Goal: Task Accomplishment & Management: Complete application form

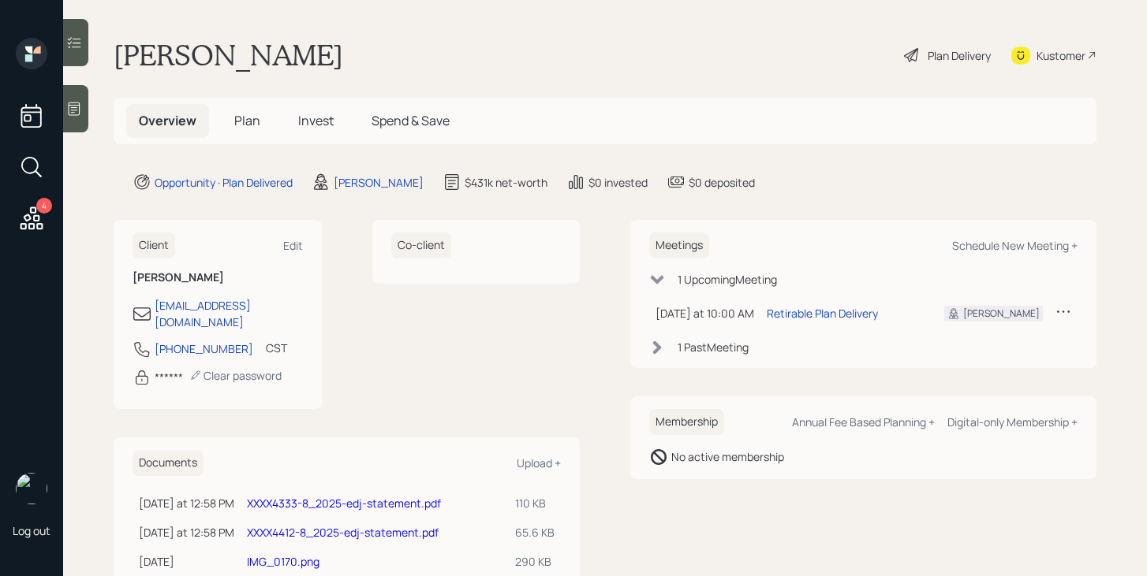
click at [411, 496] on link "XXXX4333-8_2025-edj-statement.pdf" at bounding box center [344, 503] width 194 height 15
click at [30, 230] on icon at bounding box center [31, 218] width 28 height 28
click at [948, 57] on div "Plan Delivery" at bounding box center [958, 55] width 63 height 17
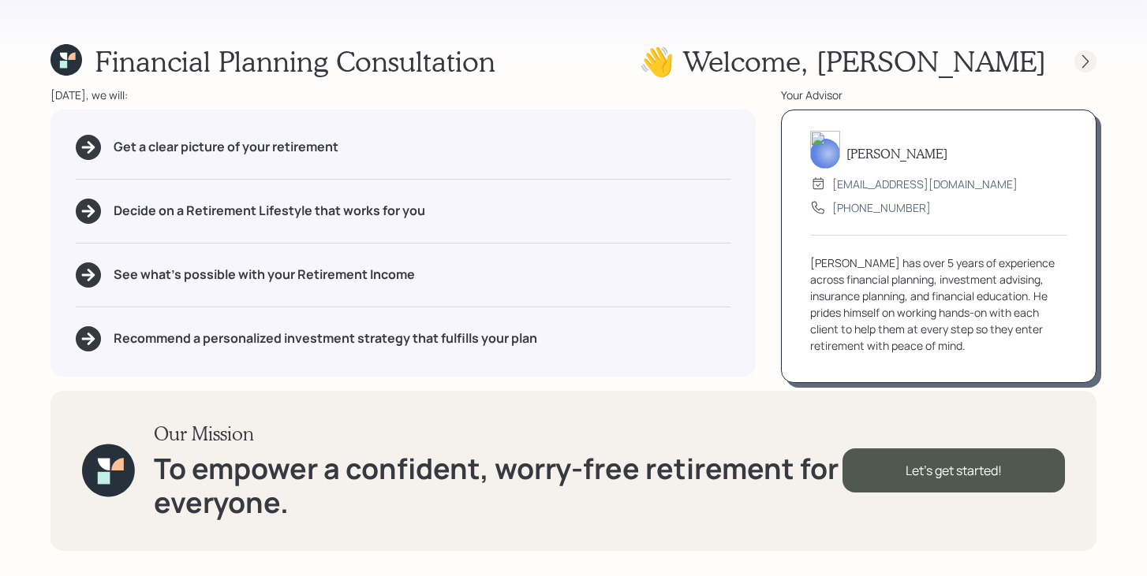
click at [1079, 70] on div at bounding box center [1085, 61] width 22 height 22
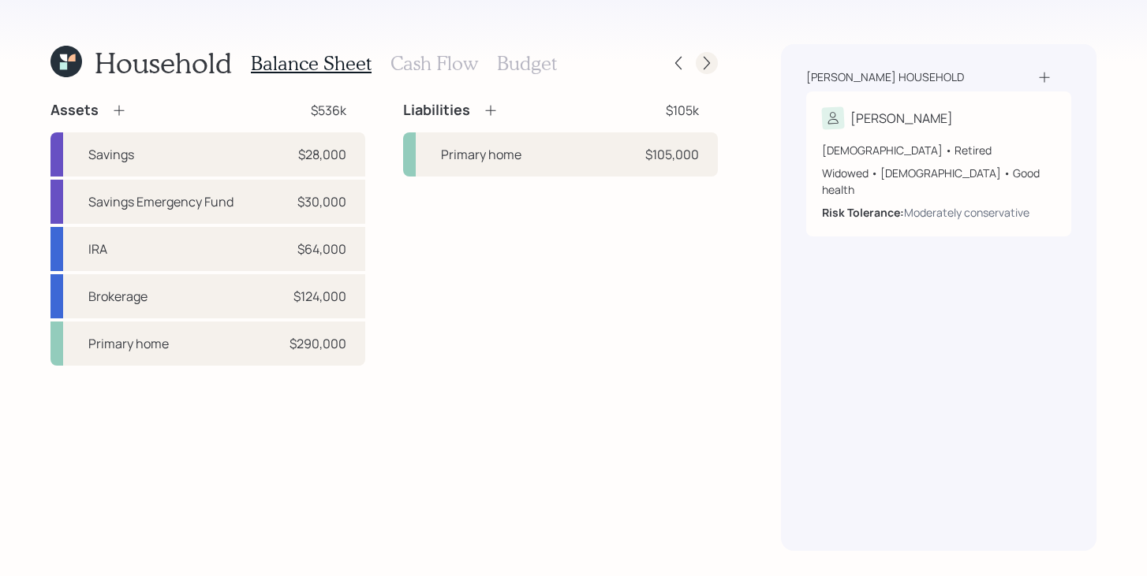
click at [711, 69] on icon at bounding box center [707, 63] width 16 height 16
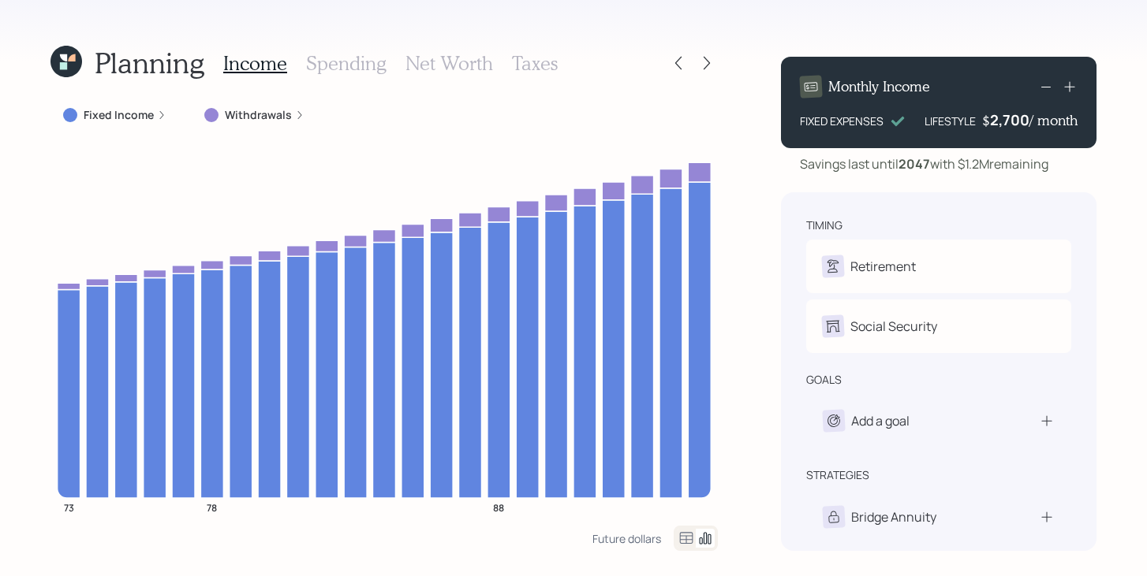
click at [711, 69] on icon at bounding box center [707, 63] width 16 height 16
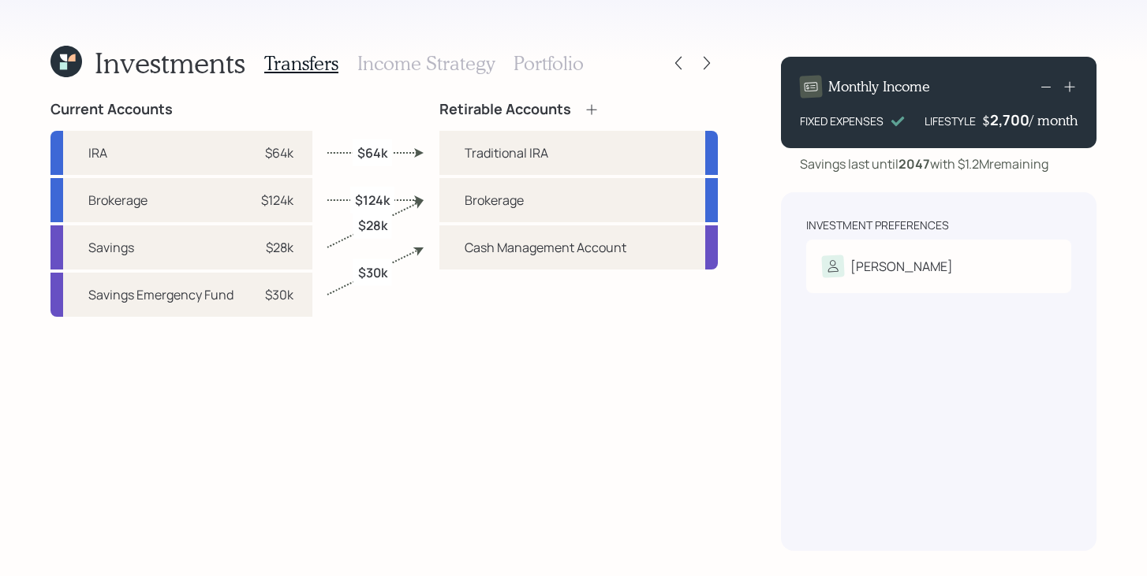
click at [711, 69] on icon at bounding box center [707, 63] width 16 height 16
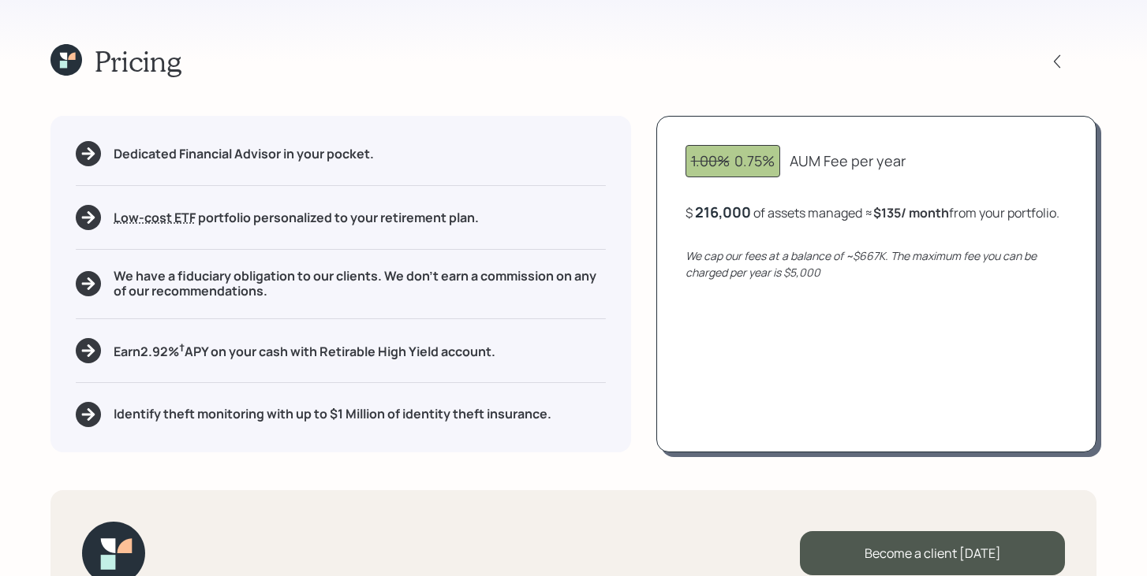
click at [73, 65] on icon at bounding box center [66, 60] width 32 height 32
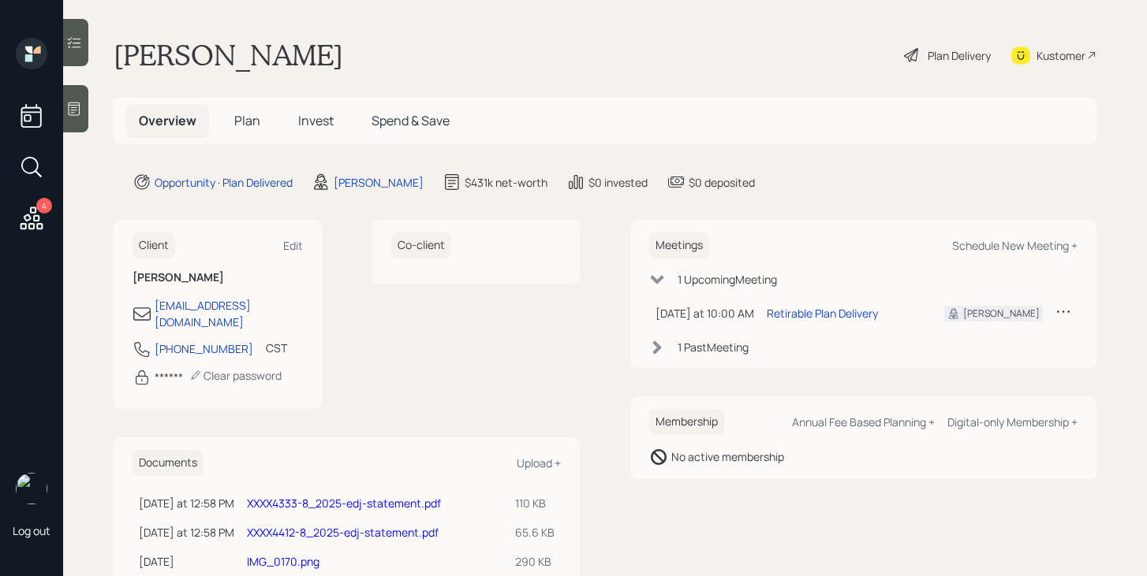
scroll to position [35, 0]
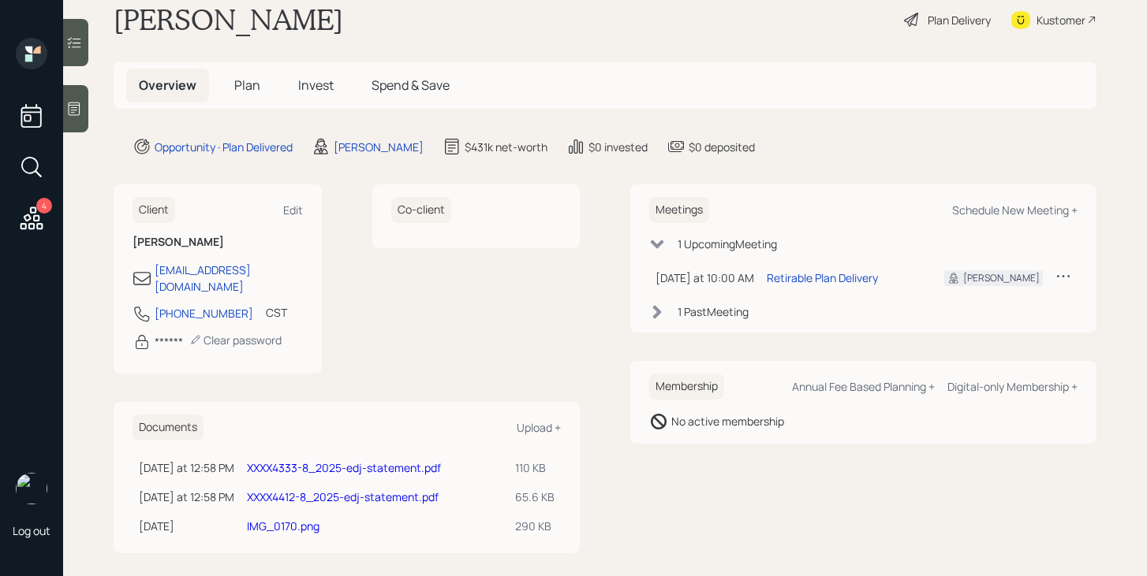
click at [406, 490] on link "XXXX4412-8_2025-edj-statement.pdf" at bounding box center [343, 497] width 192 height 15
click at [246, 80] on span "Plan" at bounding box center [247, 84] width 26 height 17
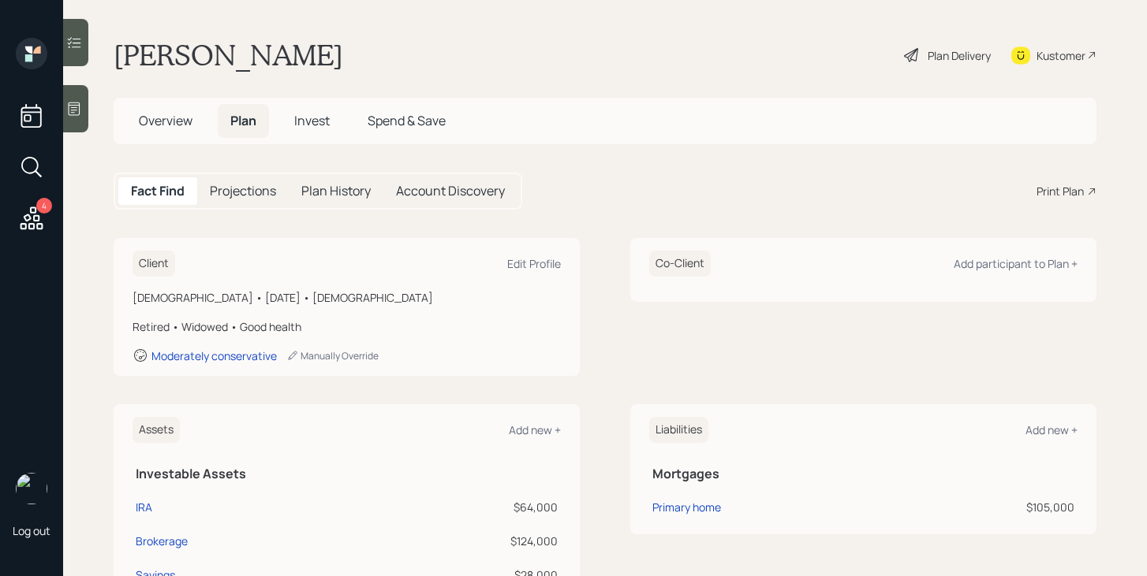
click at [174, 121] on span "Overview" at bounding box center [166, 120] width 54 height 17
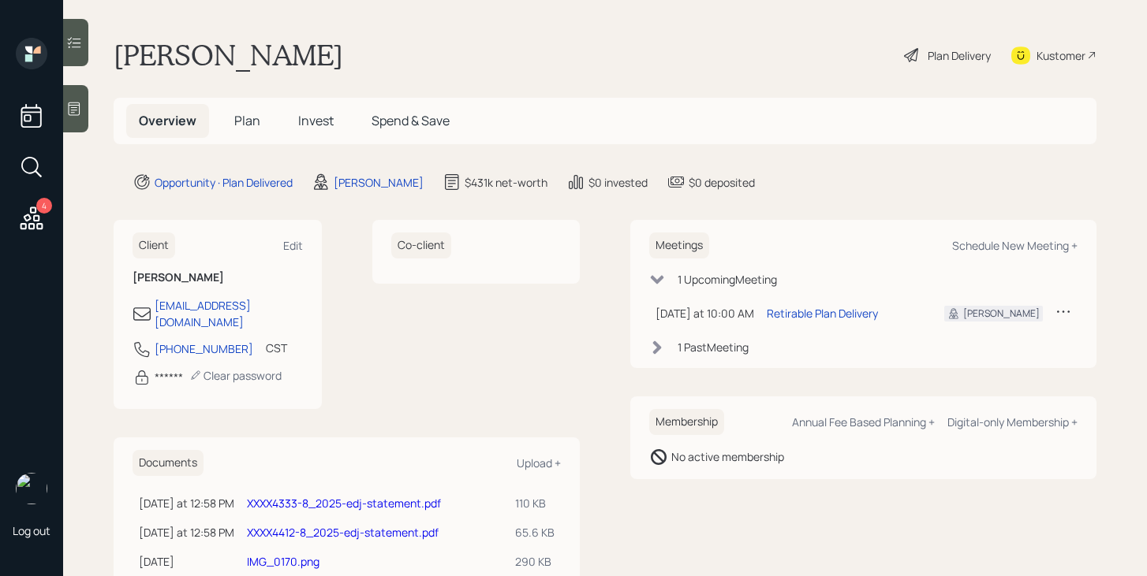
click at [263, 128] on h5 "Plan" at bounding box center [247, 121] width 51 height 34
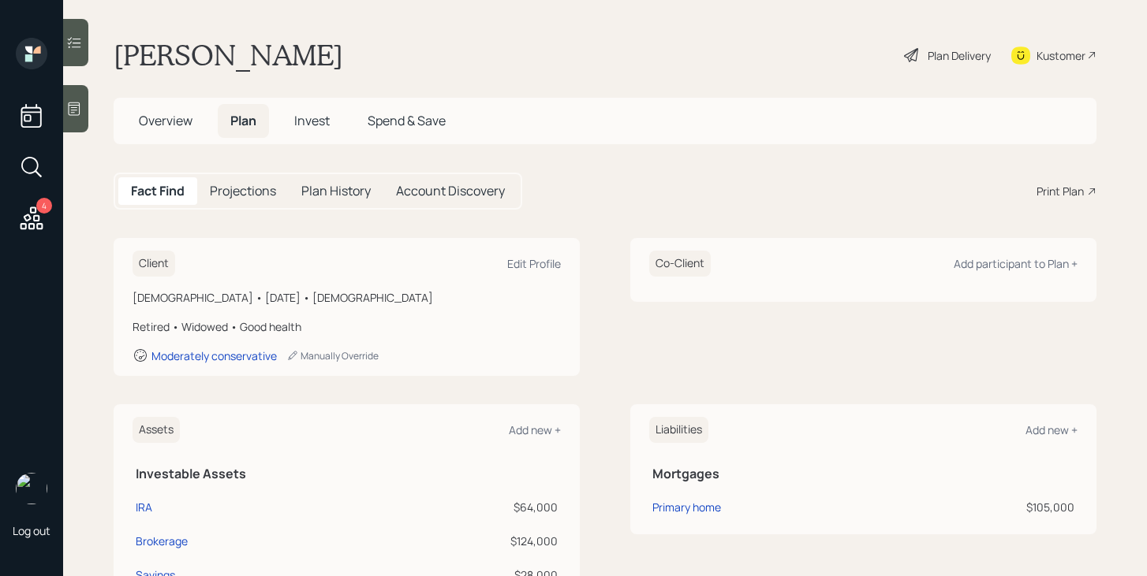
click at [946, 59] on div "Plan Delivery" at bounding box center [958, 55] width 63 height 17
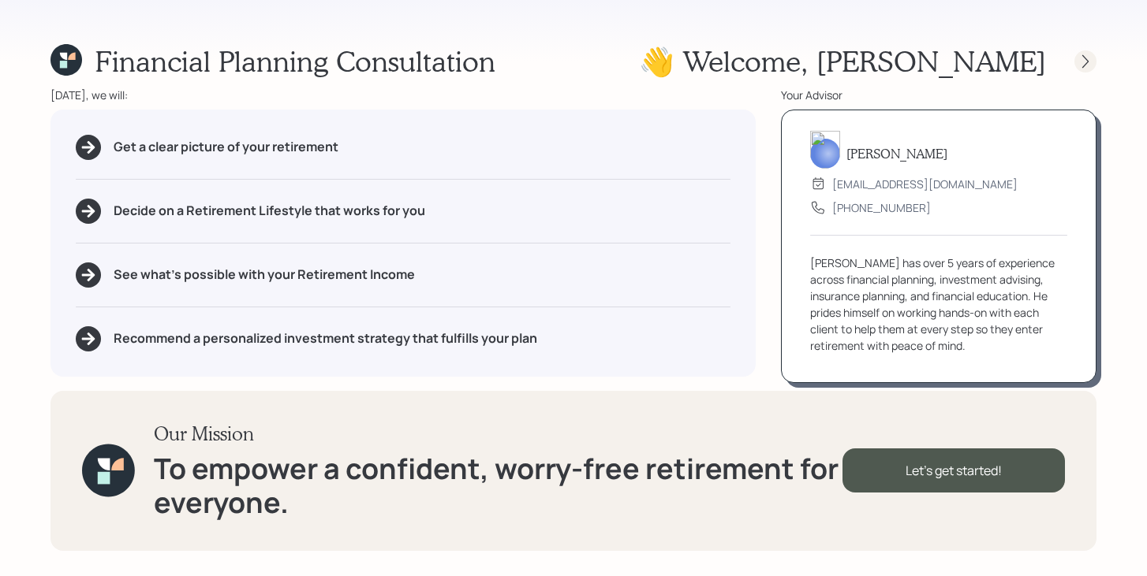
click at [1080, 60] on icon at bounding box center [1085, 62] width 16 height 16
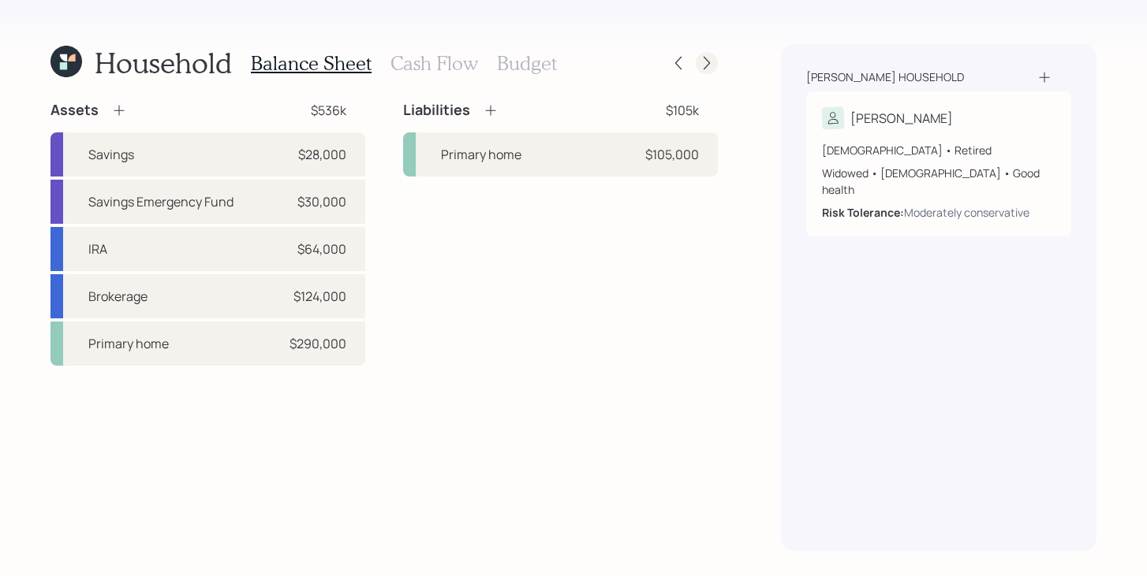
click at [708, 68] on icon at bounding box center [707, 63] width 16 height 16
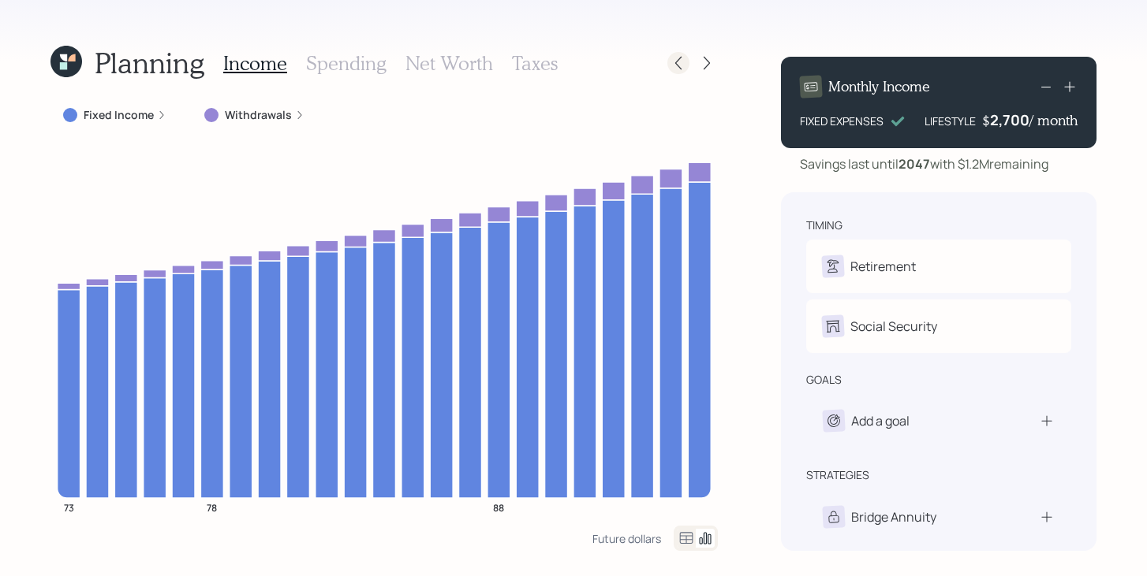
click at [683, 66] on icon at bounding box center [678, 63] width 16 height 16
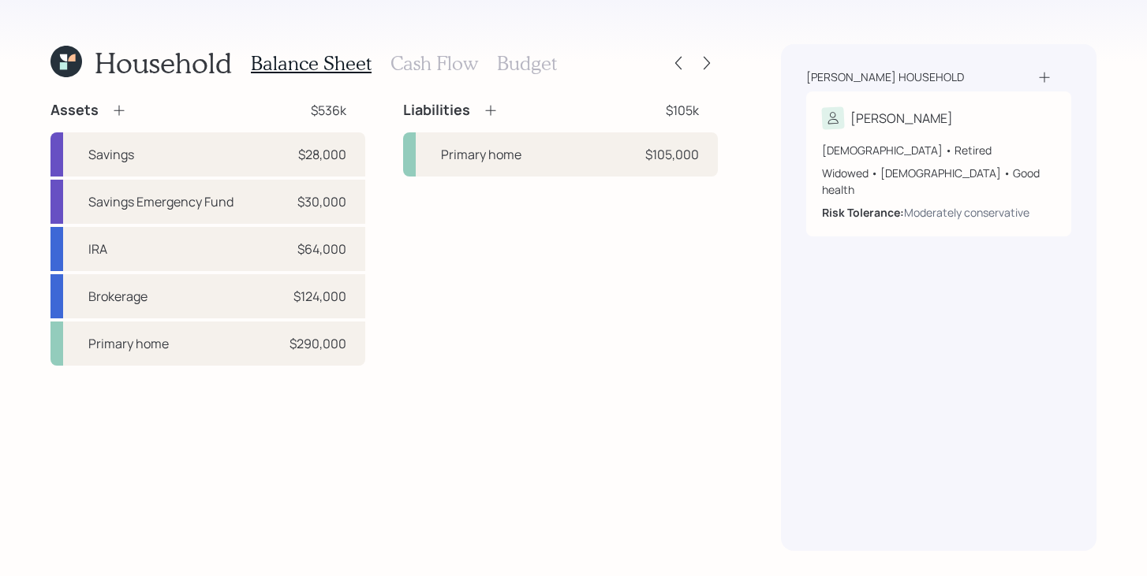
click at [444, 65] on h3 "Cash Flow" at bounding box center [434, 63] width 88 height 23
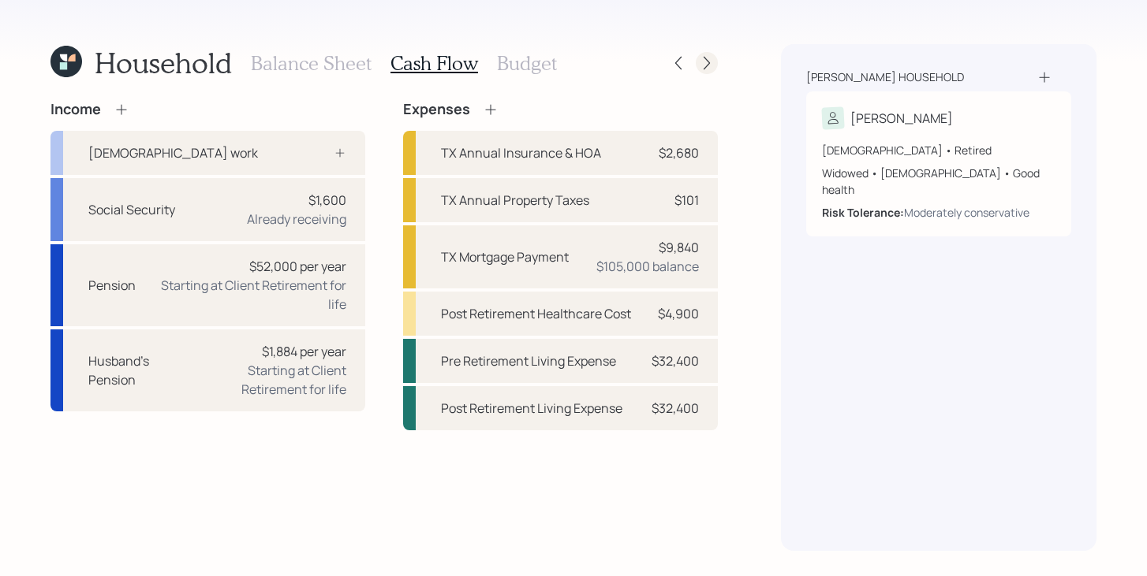
click at [711, 69] on icon at bounding box center [707, 63] width 16 height 16
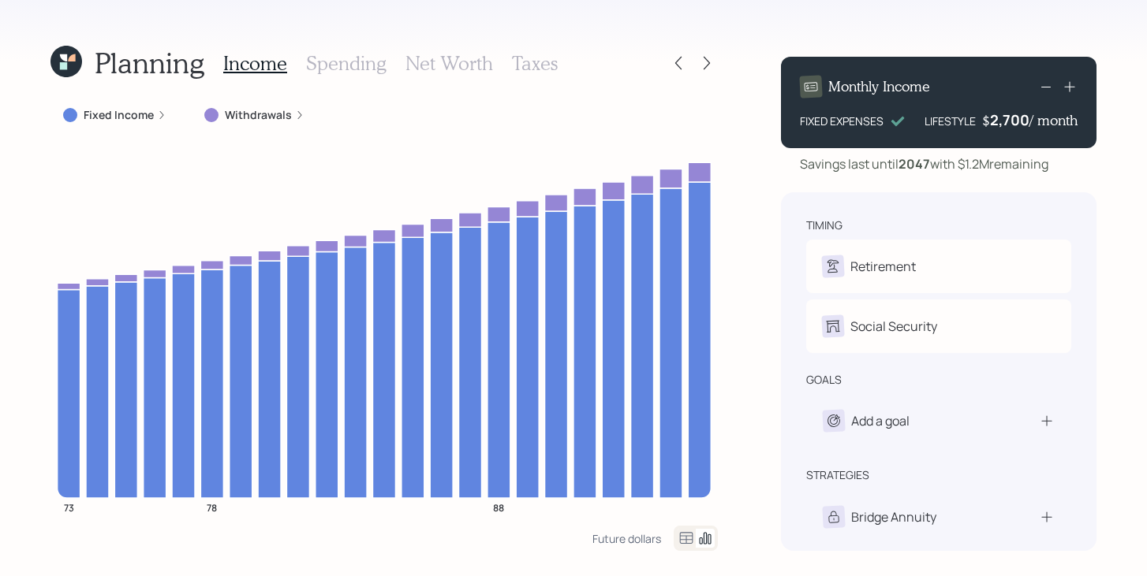
click at [74, 60] on icon at bounding box center [71, 57] width 7 height 7
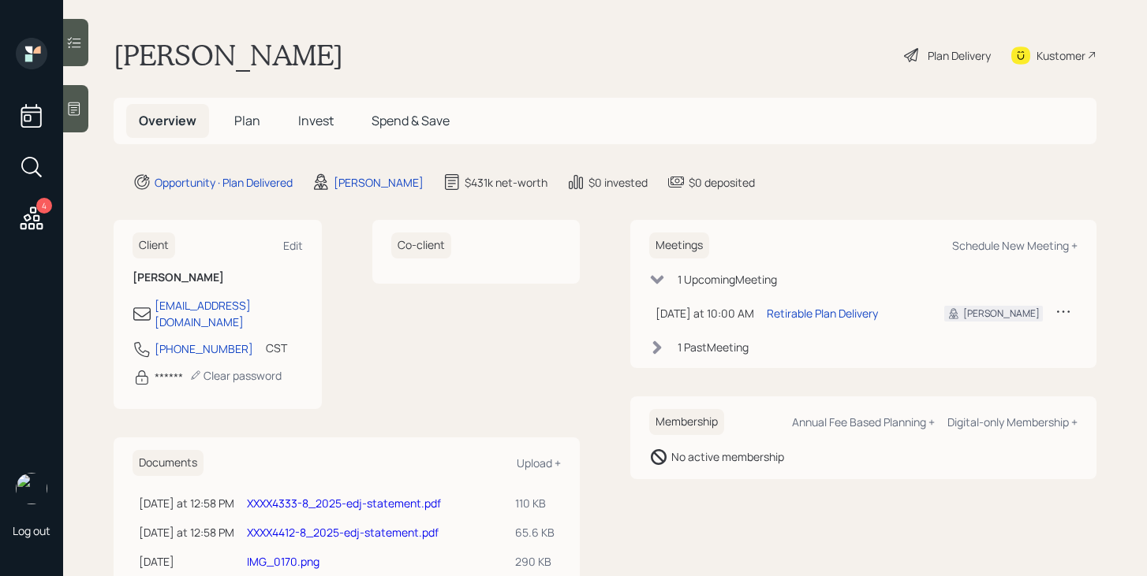
click at [313, 496] on link "XXXX4333-8_2025-edj-statement.pdf" at bounding box center [344, 503] width 194 height 15
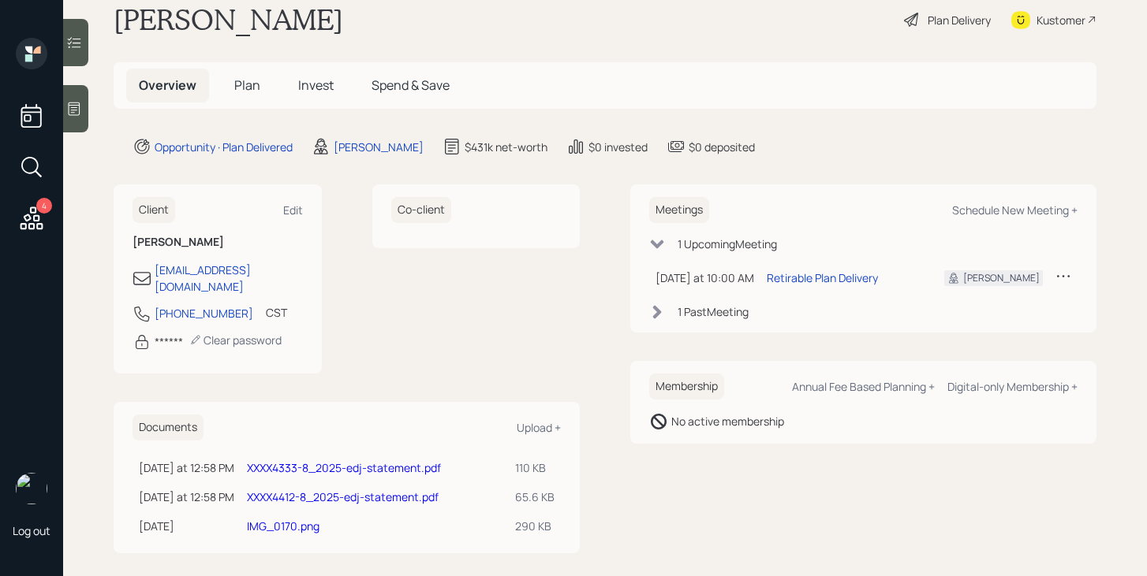
click at [361, 490] on link "XXXX4412-8_2025-edj-statement.pdf" at bounding box center [343, 497] width 192 height 15
click at [353, 461] on link "XXXX4333-8_2025-edj-statement.pdf" at bounding box center [344, 468] width 194 height 15
click at [248, 92] on span "Plan" at bounding box center [247, 84] width 26 height 17
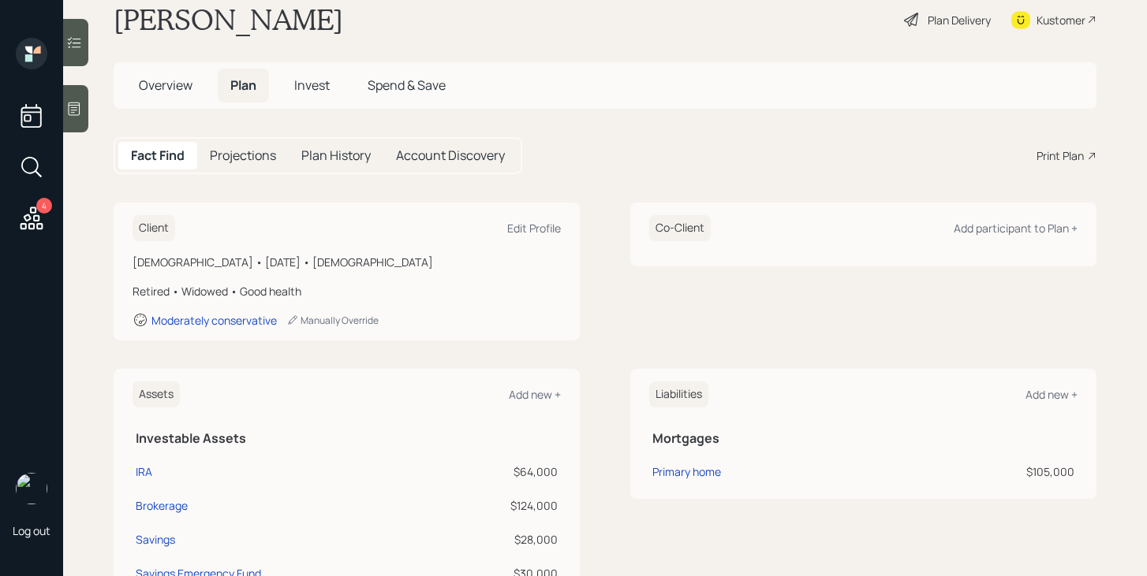
click at [326, 91] on span "Invest" at bounding box center [311, 84] width 35 height 17
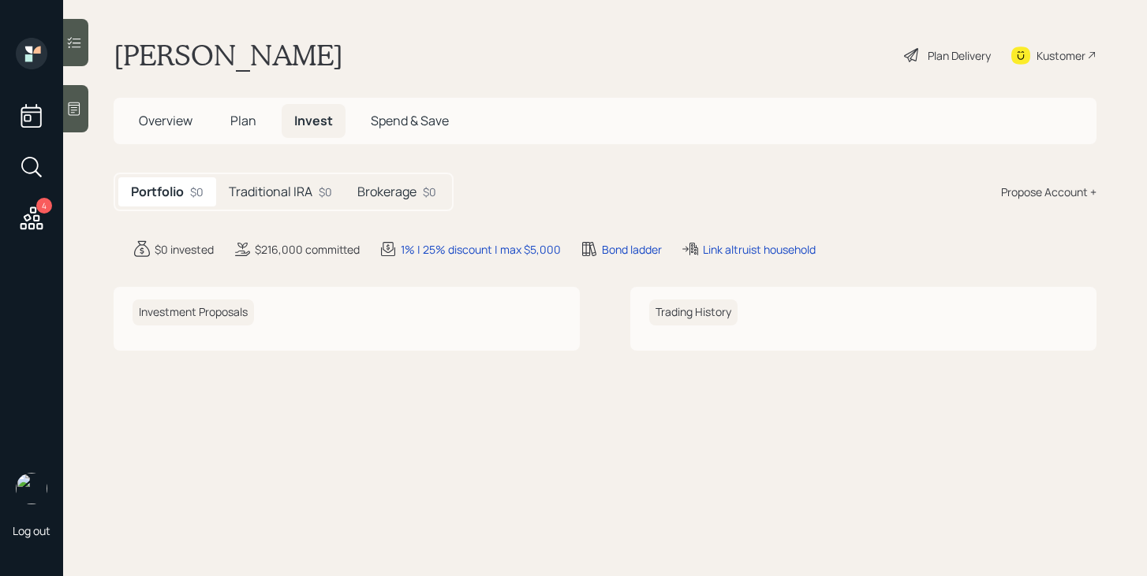
click at [265, 181] on div "Traditional IRA $0" at bounding box center [280, 191] width 129 height 29
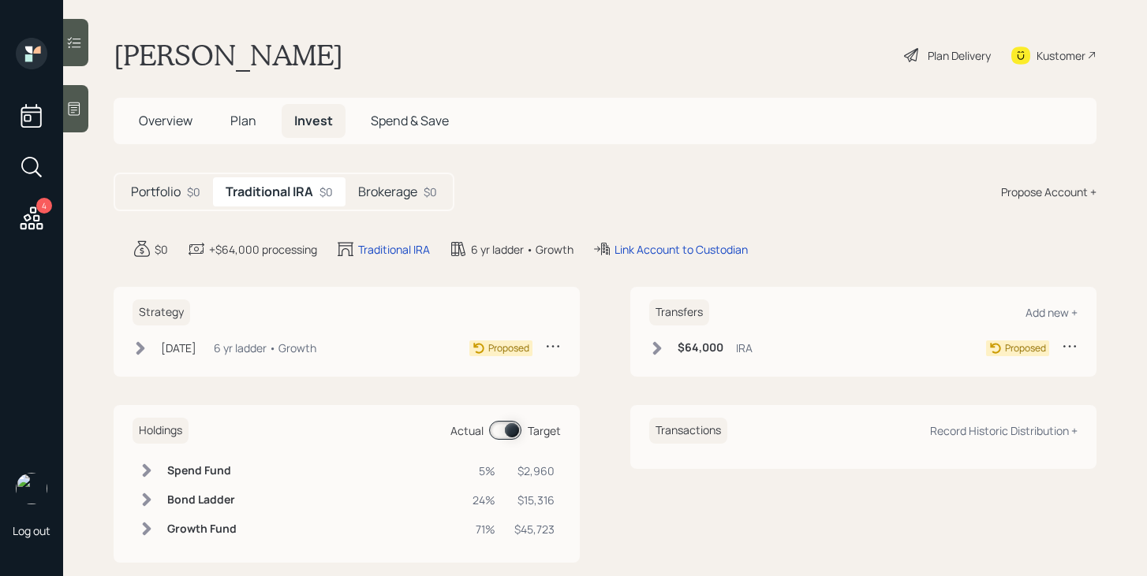
click at [927, 43] on div "Plan Delivery" at bounding box center [947, 55] width 90 height 35
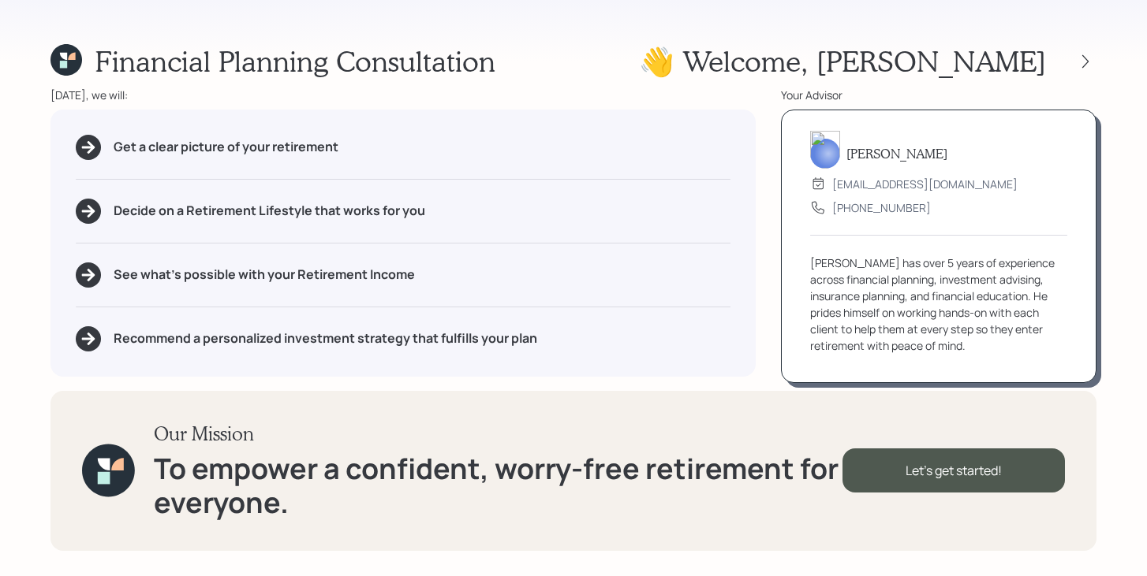
click at [1100, 54] on div "Financial Planning Consultation 👋 Welcome , [PERSON_NAME] [DATE], we will: Get …" at bounding box center [573, 288] width 1147 height 576
click at [1091, 58] on icon at bounding box center [1085, 62] width 16 height 16
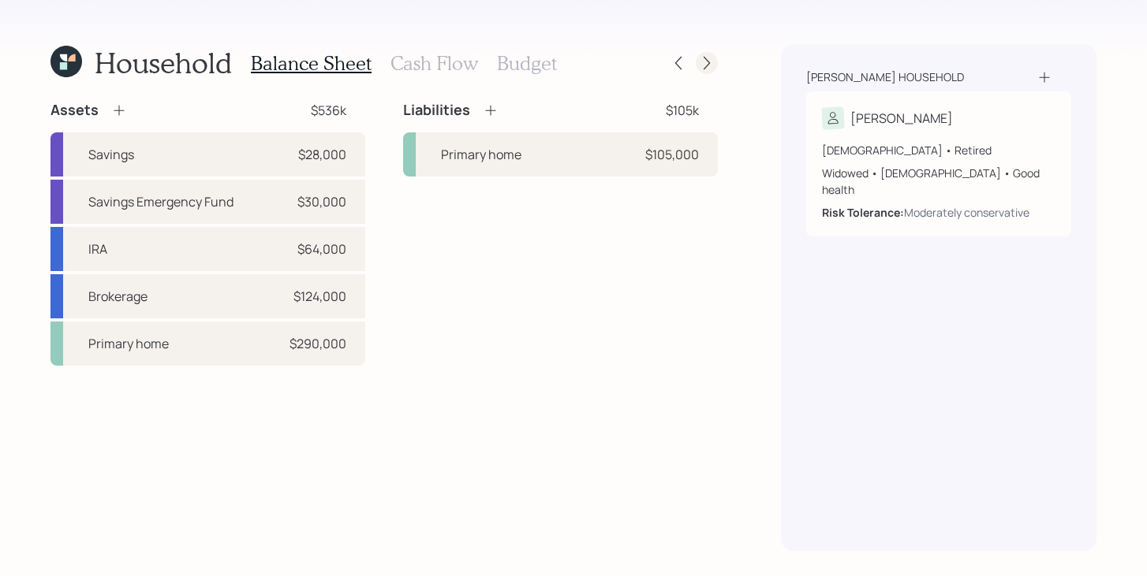
click at [709, 52] on div at bounding box center [707, 63] width 22 height 22
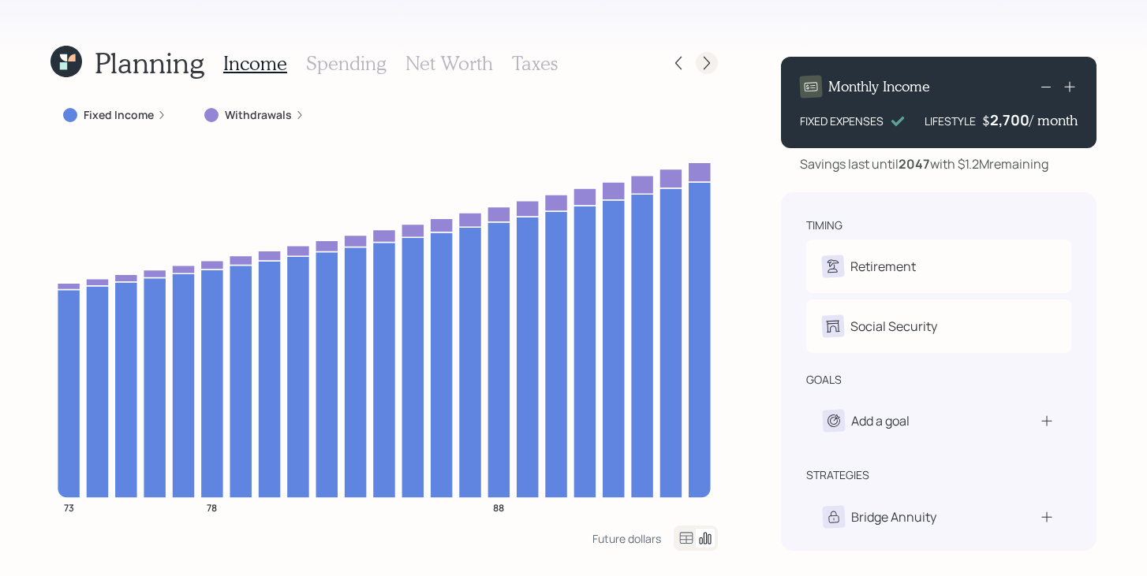
click at [709, 59] on icon at bounding box center [707, 63] width 16 height 16
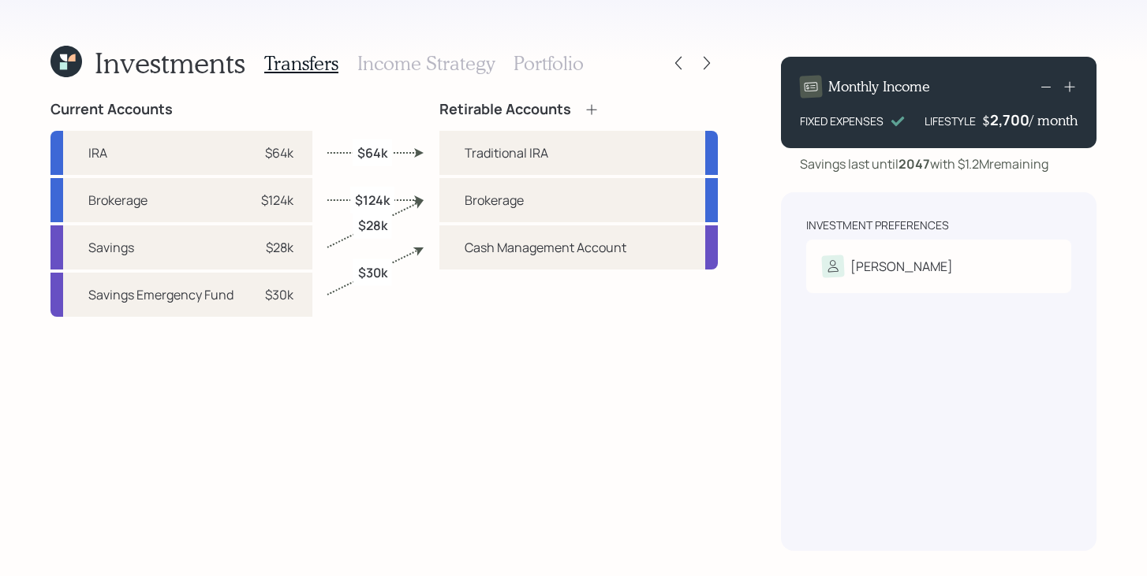
click at [709, 59] on icon at bounding box center [707, 63] width 16 height 16
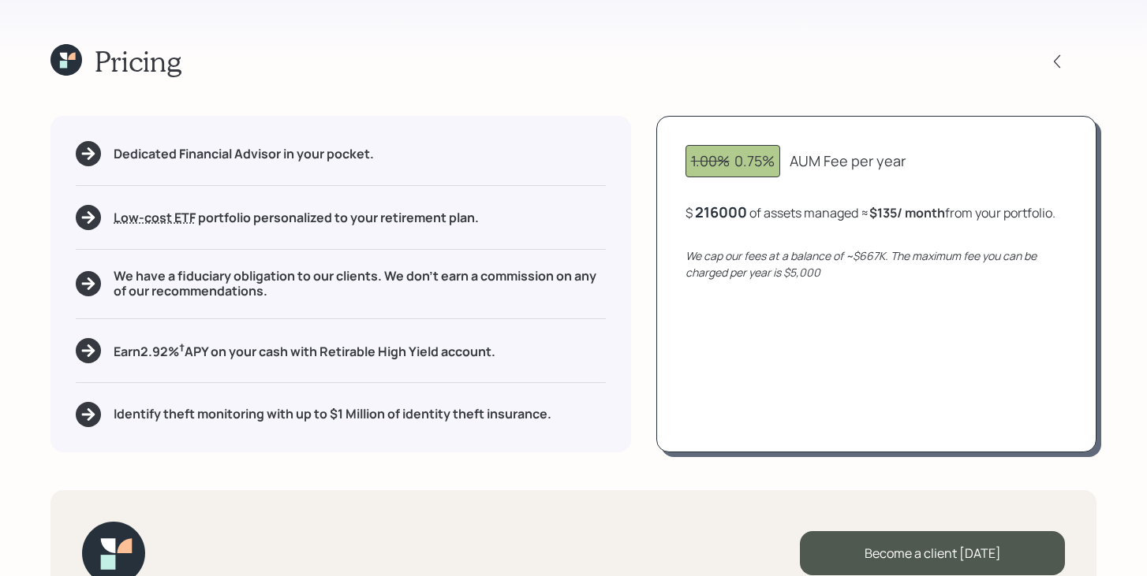
click at [733, 203] on div "216000" at bounding box center [721, 212] width 52 height 19
click at [733, 204] on div "216000" at bounding box center [721, 212] width 52 height 19
click at [758, 349] on div "1.00% 0.75% AUM Fee per year $ 64000 of assets managed ≈ $135 / month from your…" at bounding box center [876, 284] width 440 height 336
click at [67, 58] on icon at bounding box center [66, 60] width 32 height 32
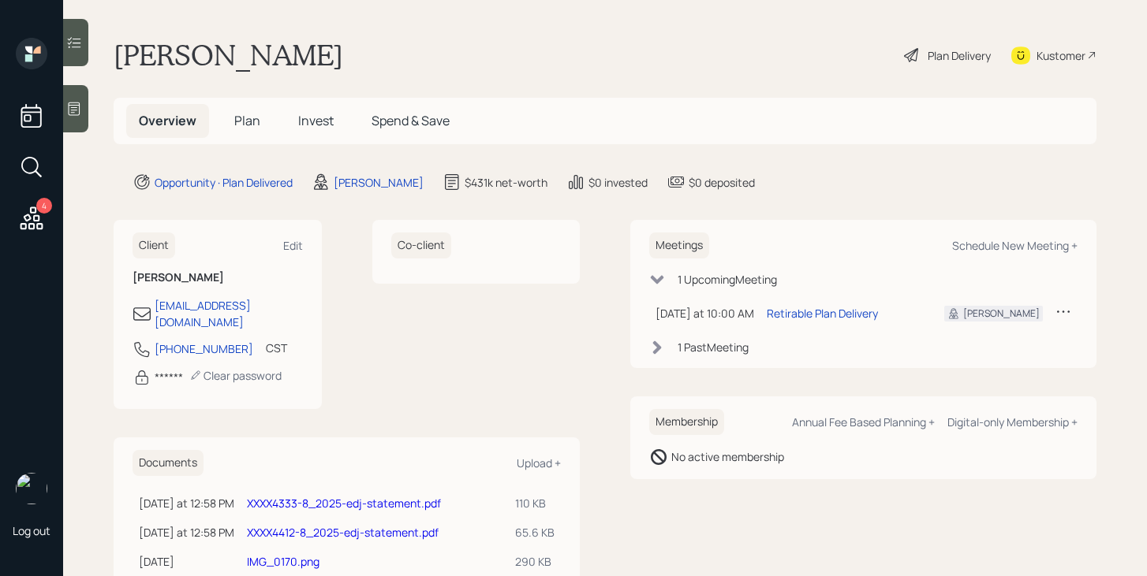
click at [246, 112] on span "Plan" at bounding box center [247, 120] width 26 height 17
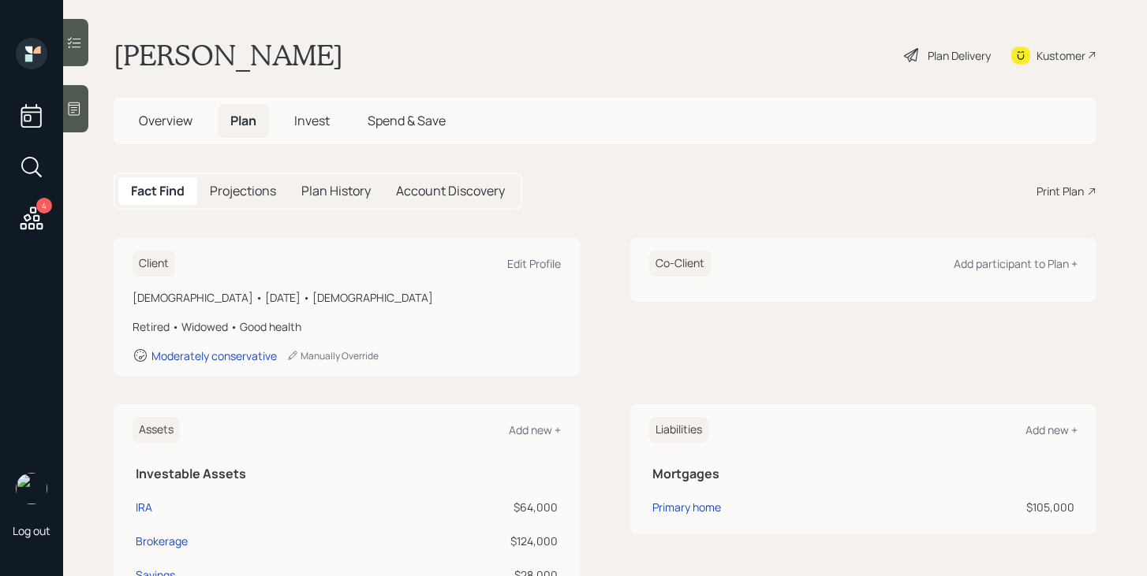
click at [323, 121] on span "Invest" at bounding box center [311, 120] width 35 height 17
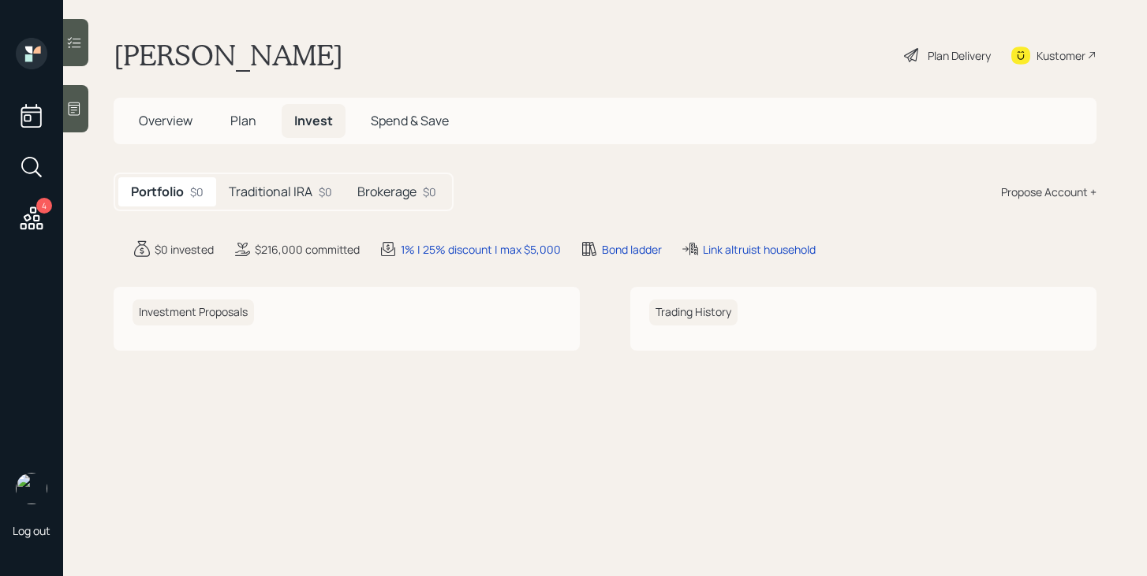
click at [296, 196] on h5 "Traditional IRA" at bounding box center [271, 192] width 84 height 15
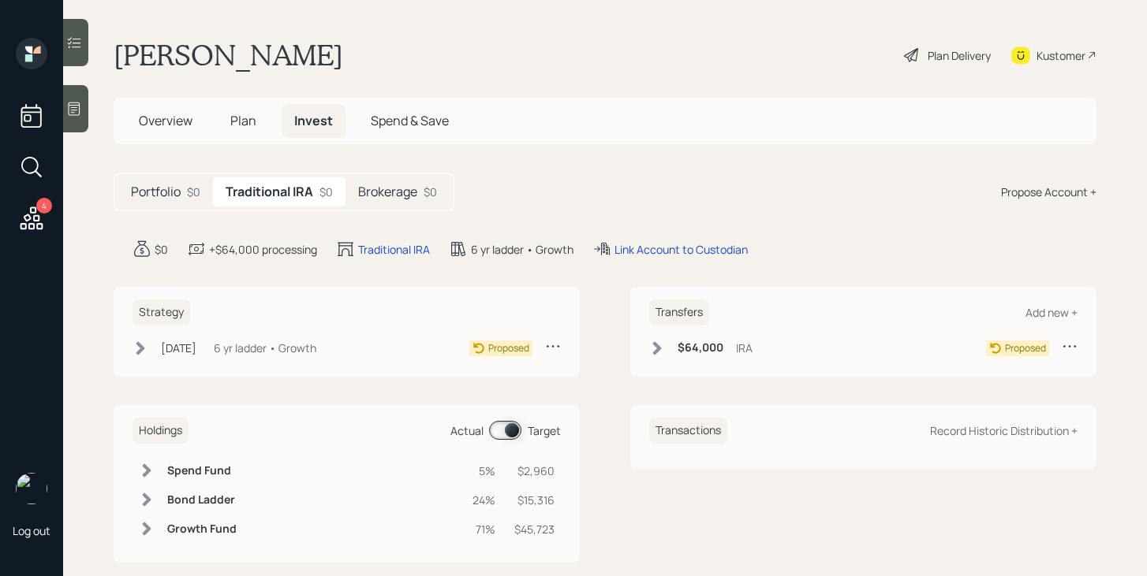
click at [405, 199] on h5 "Brokerage" at bounding box center [387, 192] width 59 height 15
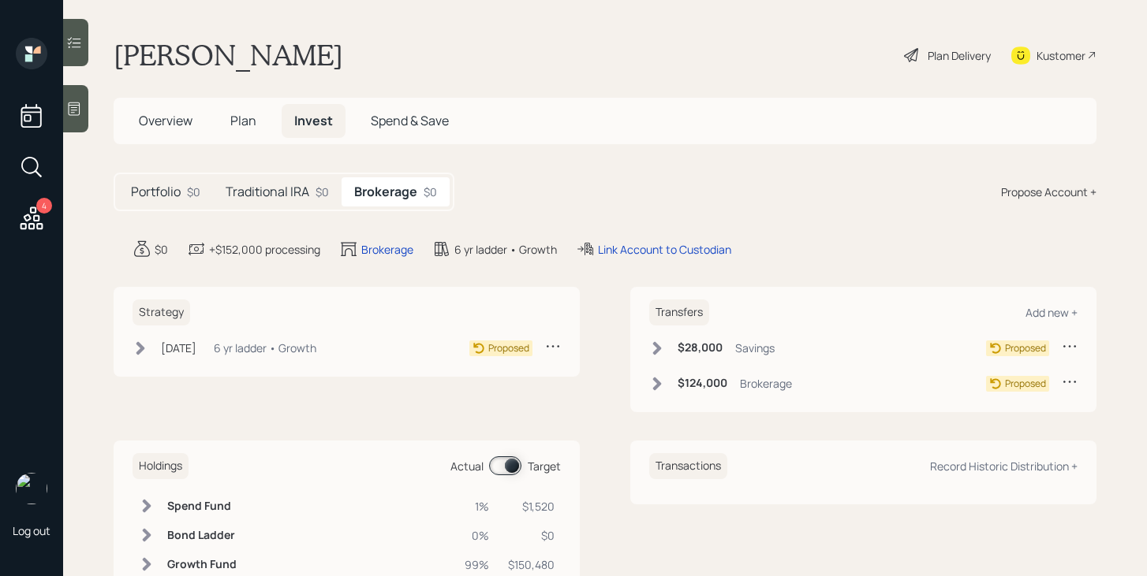
click at [305, 199] on h5 "Traditional IRA" at bounding box center [268, 192] width 84 height 15
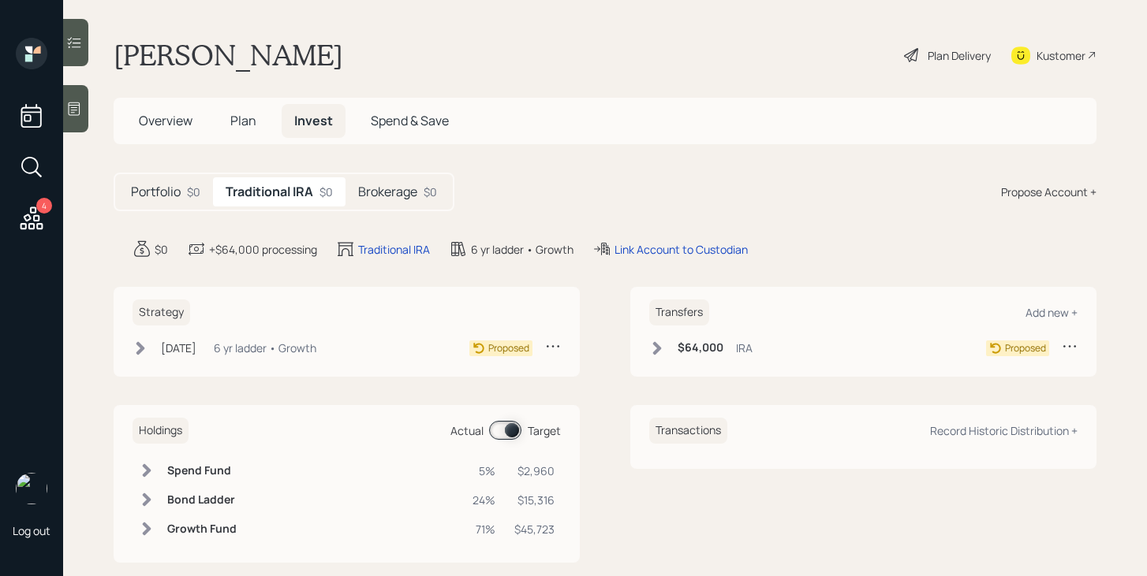
click at [379, 198] on h5 "Brokerage" at bounding box center [387, 192] width 59 height 15
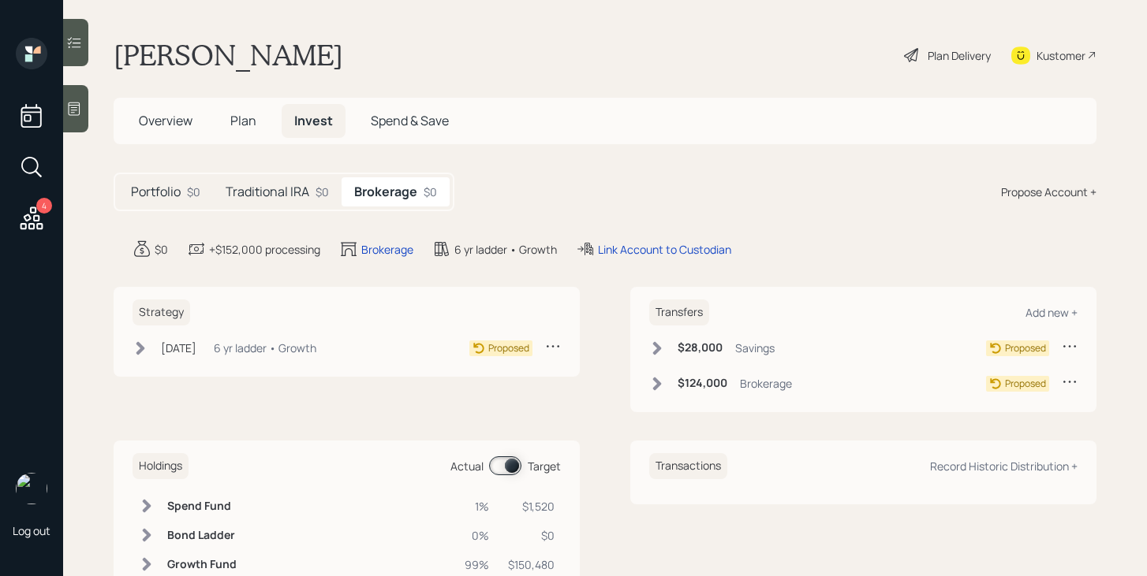
click at [960, 55] on div "Plan Delivery" at bounding box center [958, 55] width 63 height 17
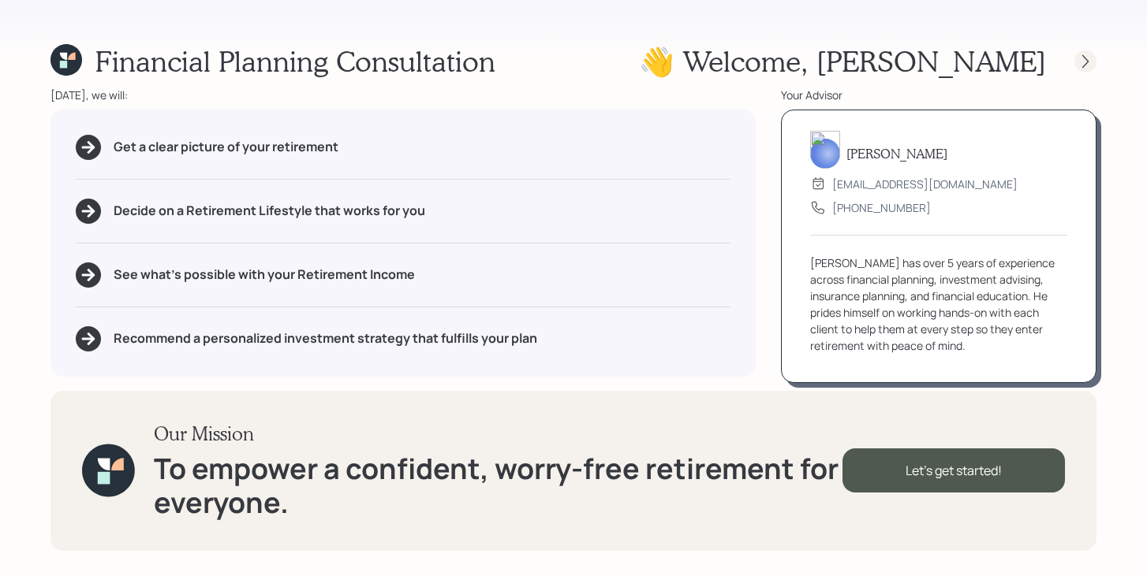
click at [1083, 59] on icon at bounding box center [1085, 62] width 16 height 16
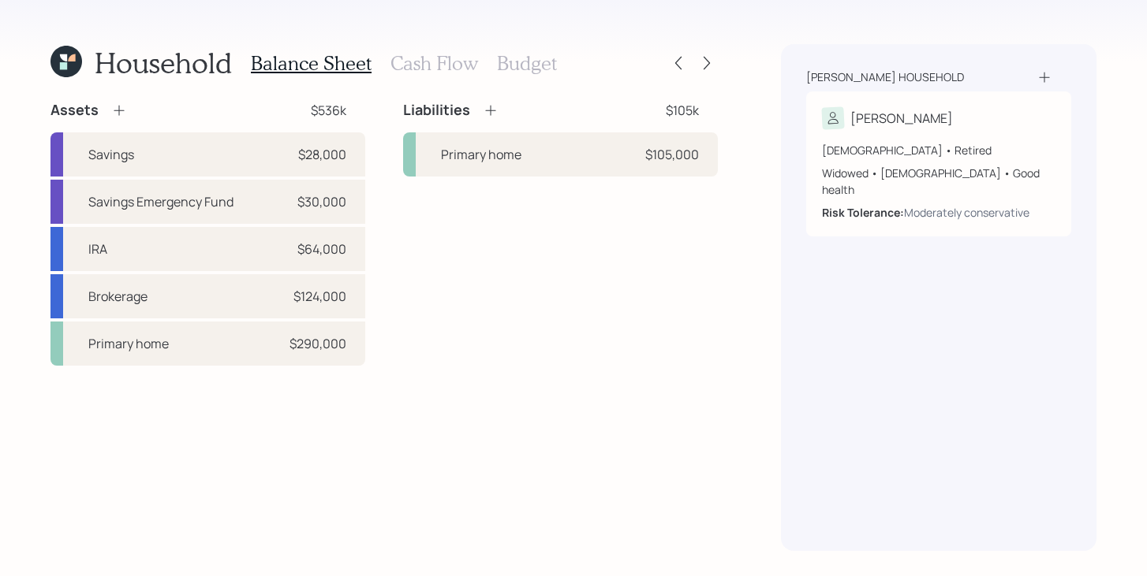
click at [71, 69] on icon at bounding box center [66, 62] width 32 height 32
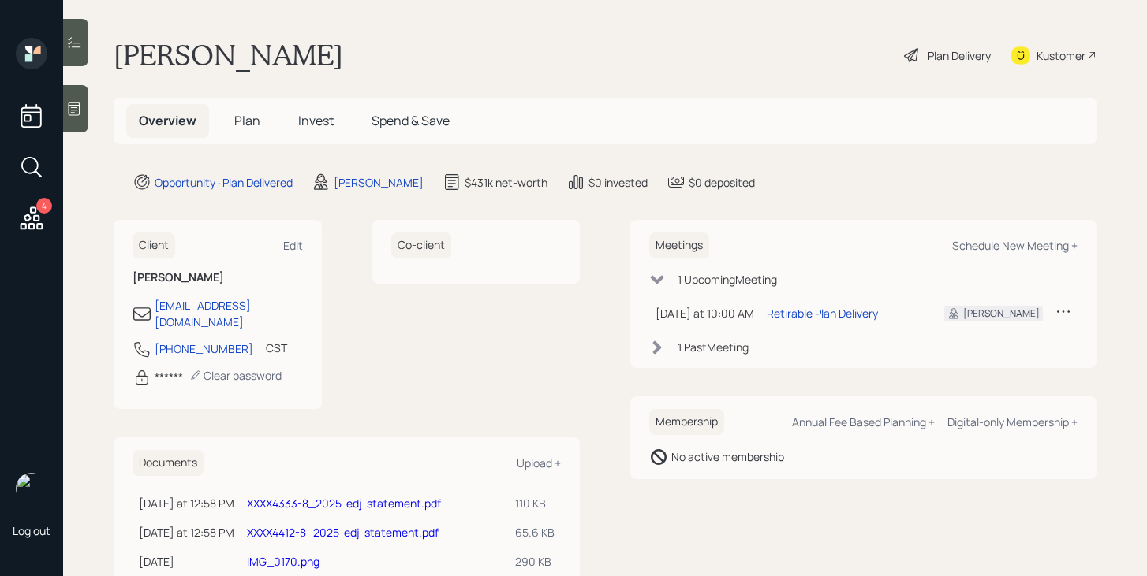
click at [335, 526] on div "XXXX4412-8_2025-edj-statement.pdf" at bounding box center [375, 532] width 256 height 17
click at [337, 525] on link "XXXX4412-8_2025-edj-statement.pdf" at bounding box center [343, 532] width 192 height 15
click at [325, 496] on link "XXXX4333-8_2025-edj-statement.pdf" at bounding box center [344, 503] width 194 height 15
click at [330, 525] on link "XXXX4412-8_2025-edj-statement.pdf" at bounding box center [343, 532] width 192 height 15
click at [256, 118] on span "Plan" at bounding box center [247, 120] width 26 height 17
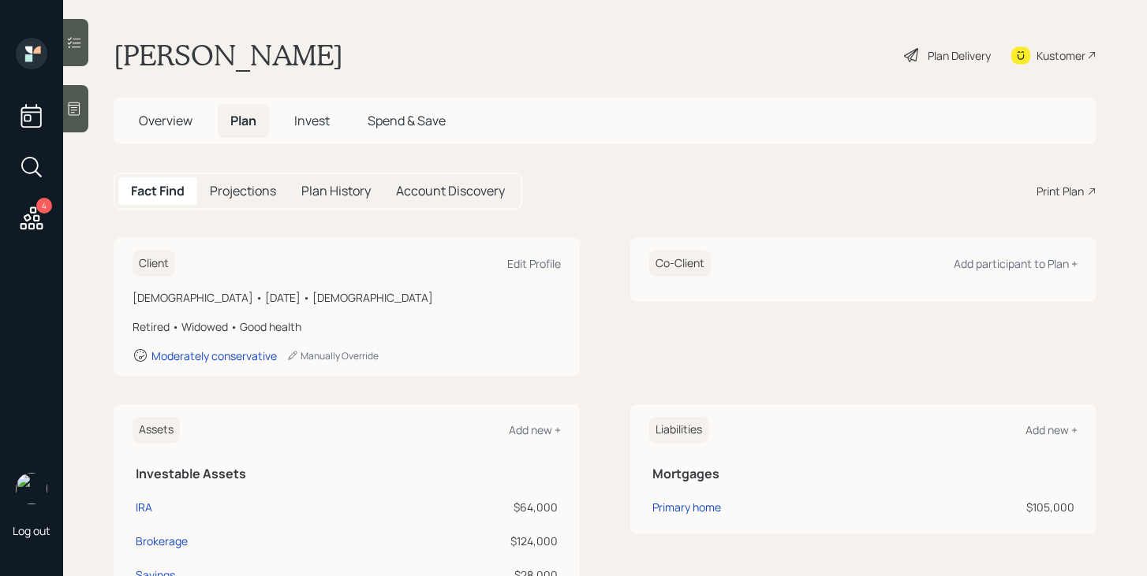
click at [311, 118] on span "Invest" at bounding box center [311, 120] width 35 height 17
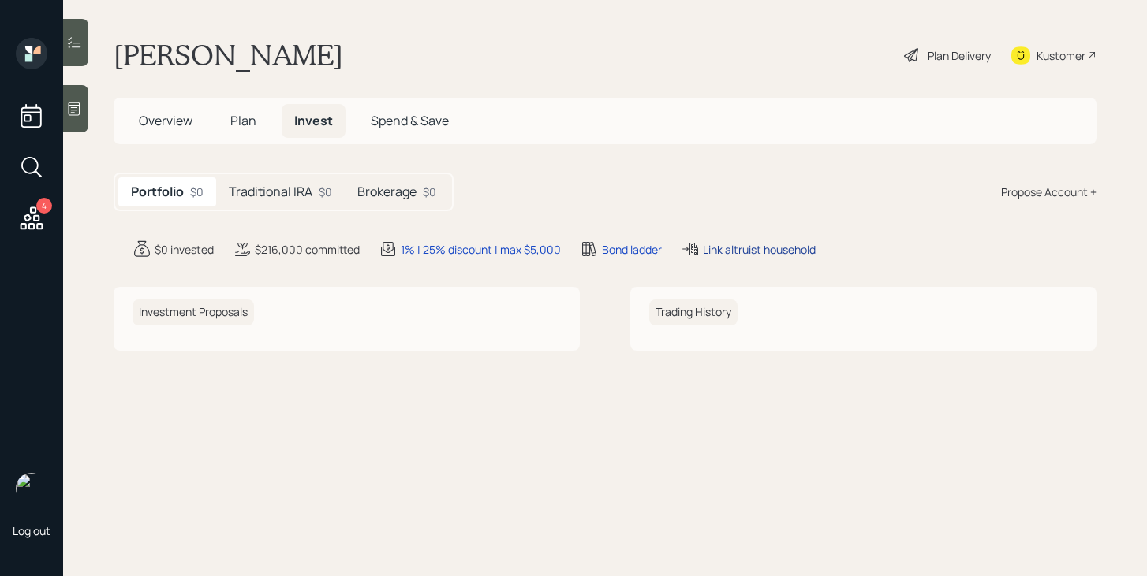
click at [740, 251] on div "Link altruist household" at bounding box center [759, 249] width 113 height 17
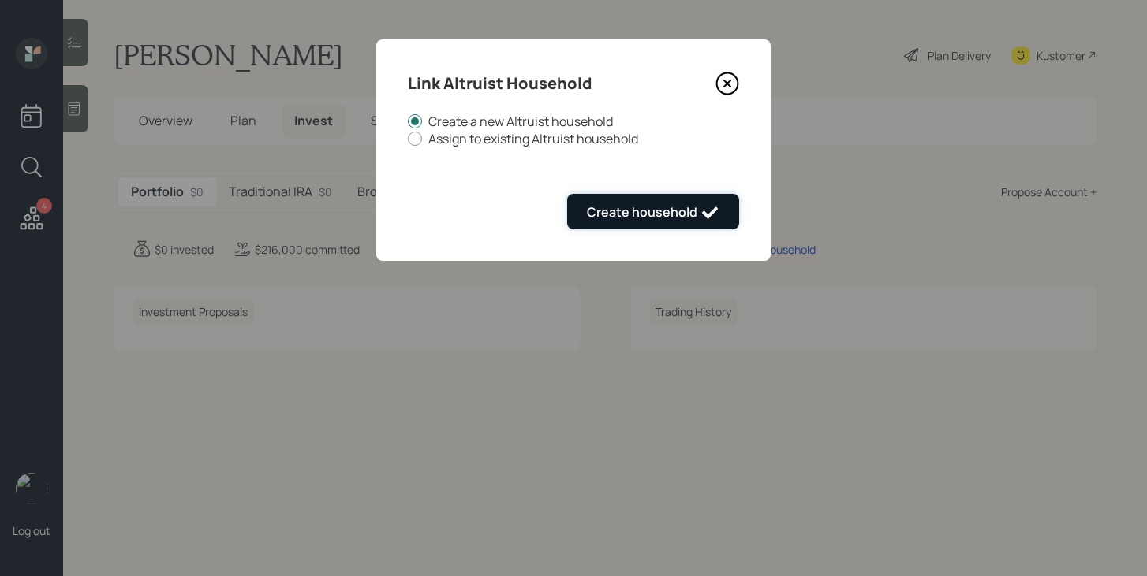
click at [707, 218] on icon "submit" at bounding box center [709, 212] width 19 height 19
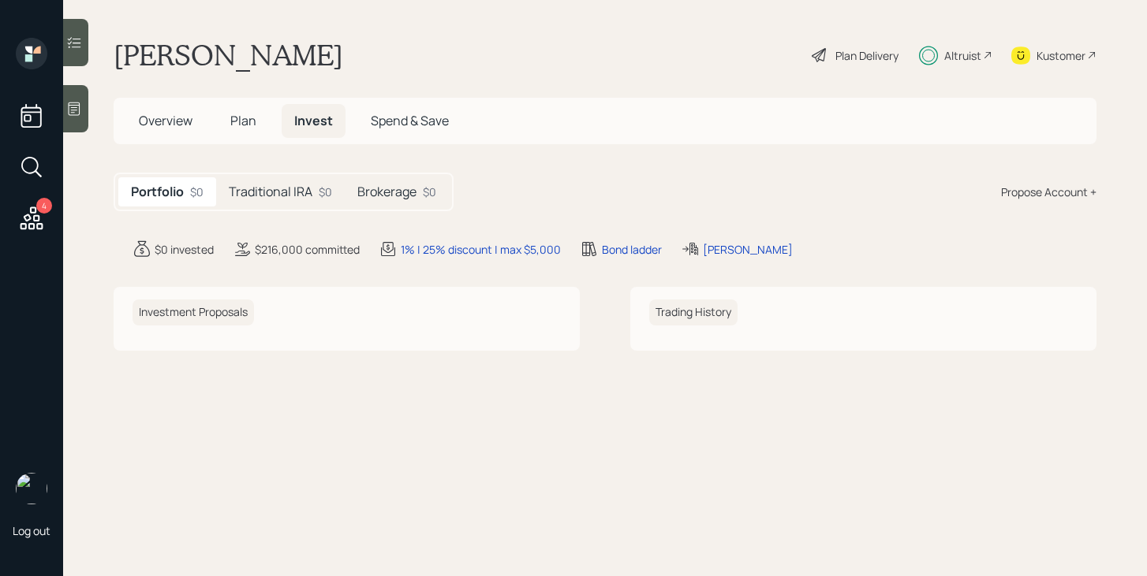
click at [863, 62] on div "Plan Delivery" at bounding box center [866, 55] width 63 height 17
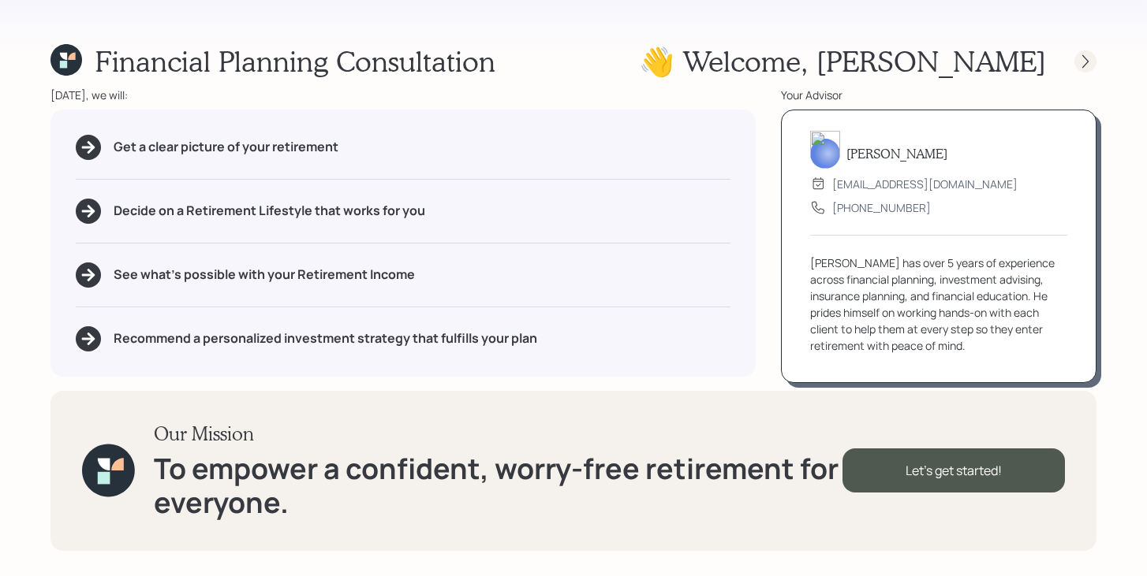
click at [1080, 69] on icon at bounding box center [1085, 62] width 16 height 16
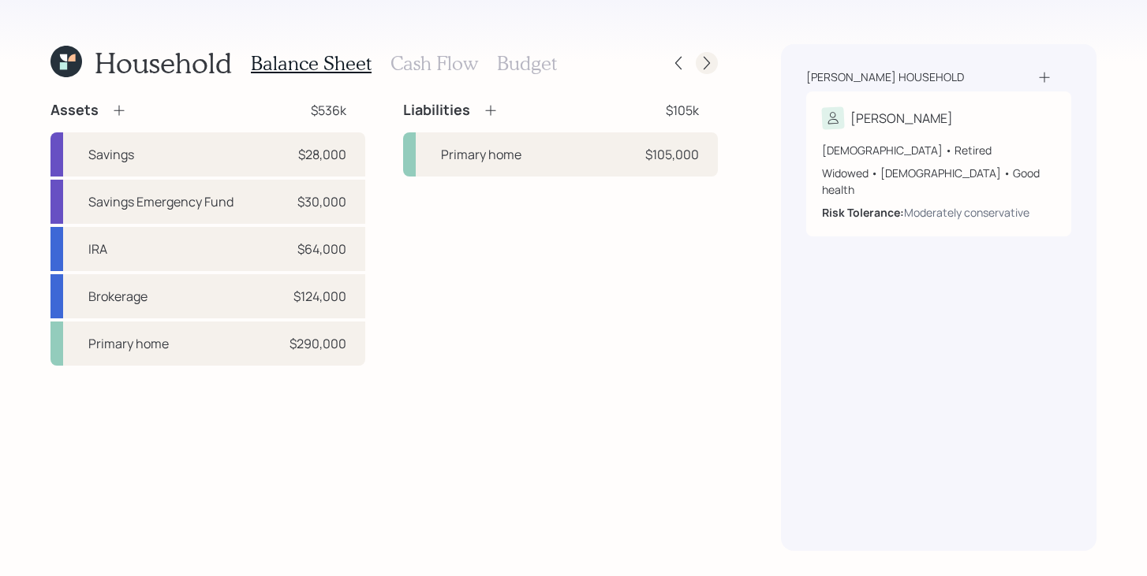
click at [711, 70] on icon at bounding box center [707, 63] width 16 height 16
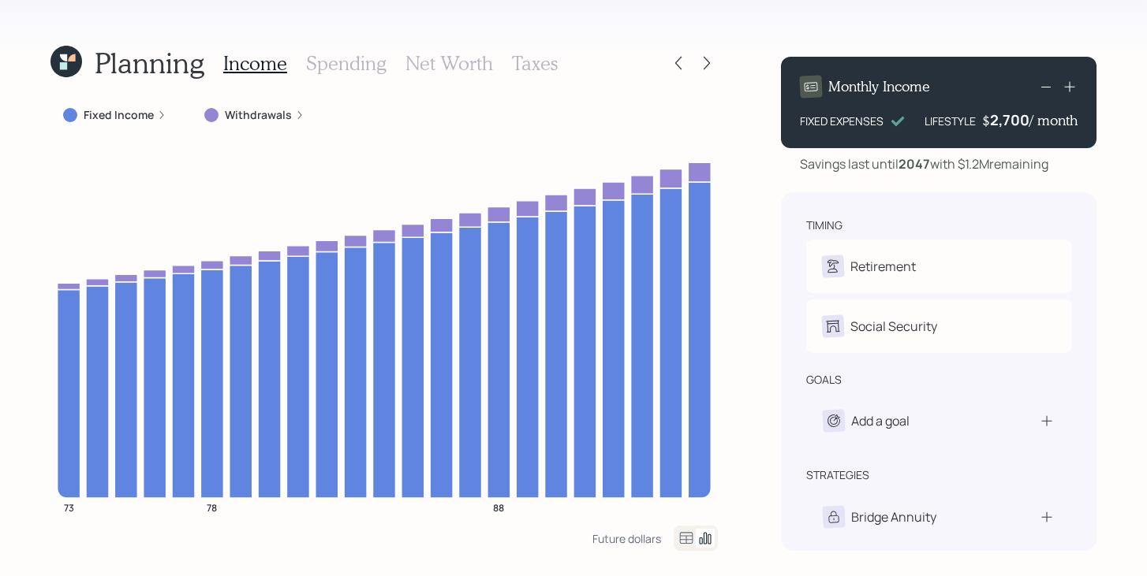
click at [65, 69] on icon at bounding box center [63, 65] width 7 height 7
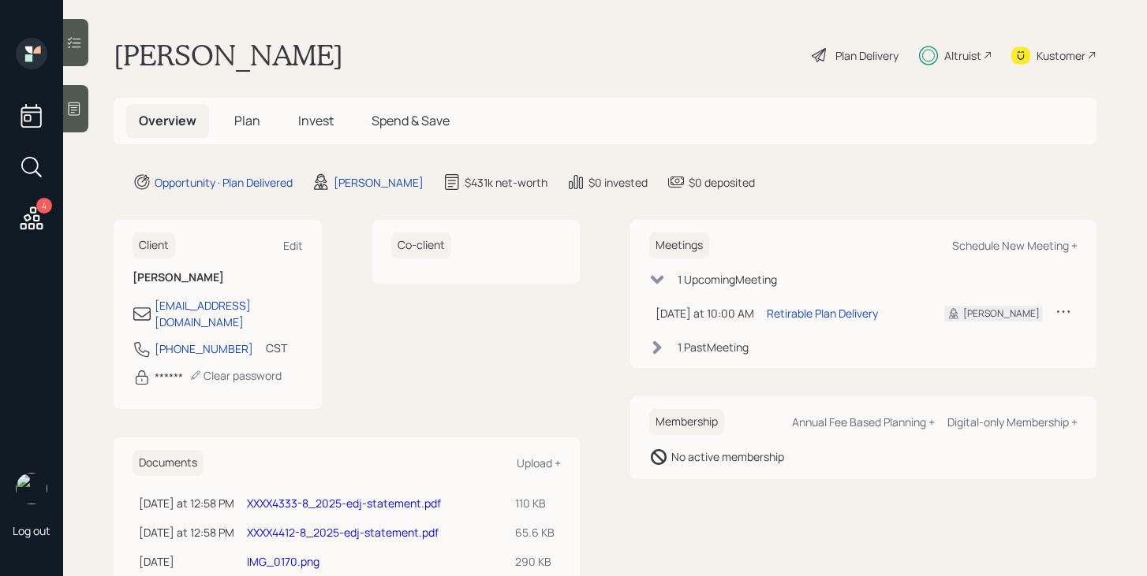
scroll to position [35, 0]
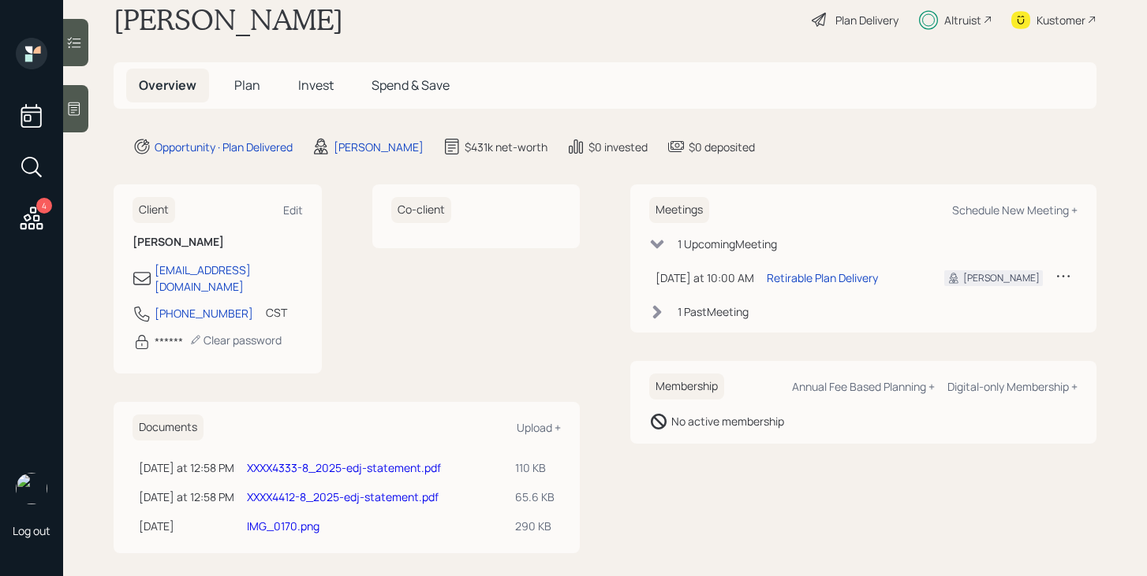
click at [325, 490] on link "XXXX4412-8_2025-edj-statement.pdf" at bounding box center [343, 497] width 192 height 15
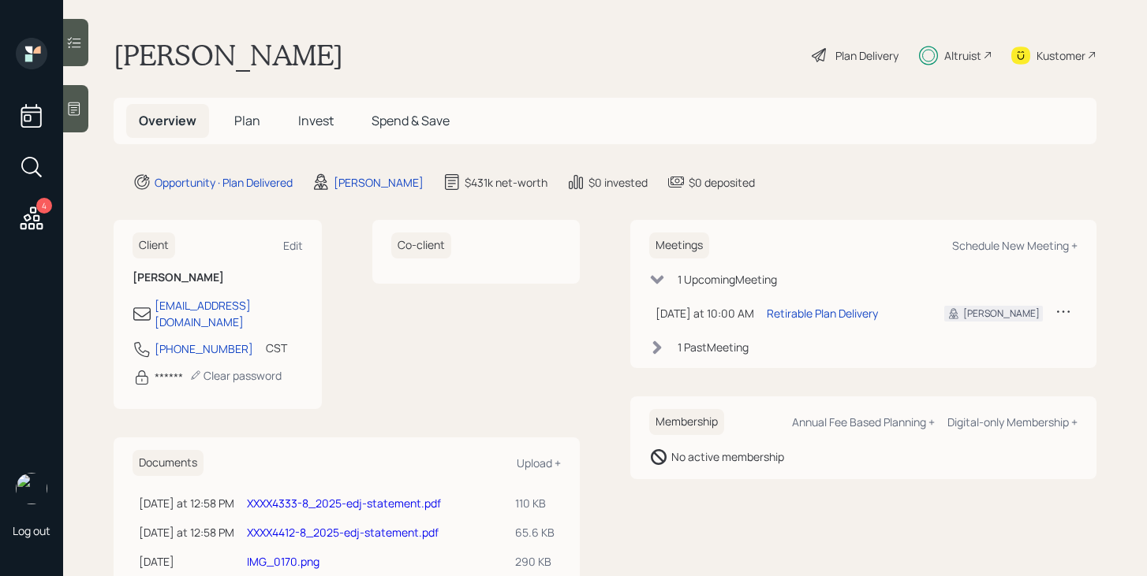
click at [957, 54] on div "Altruist" at bounding box center [962, 55] width 37 height 17
click at [968, 61] on div "Altruist" at bounding box center [962, 55] width 37 height 17
click at [250, 124] on span "Plan" at bounding box center [247, 120] width 26 height 17
